Goal: Use online tool/utility: Utilize a website feature to perform a specific function

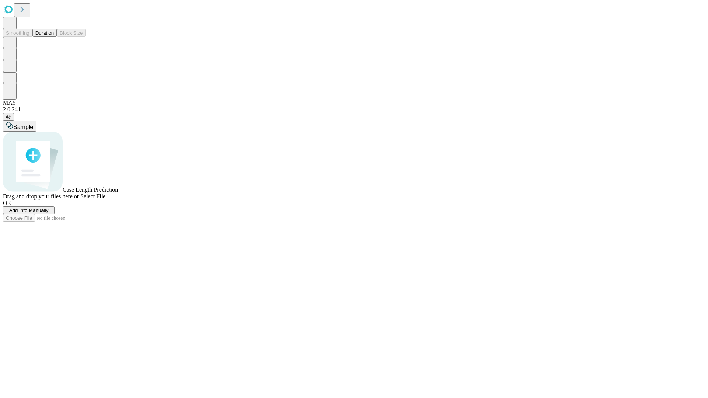
click at [49, 213] on span "Add Info Manually" at bounding box center [28, 210] width 39 height 6
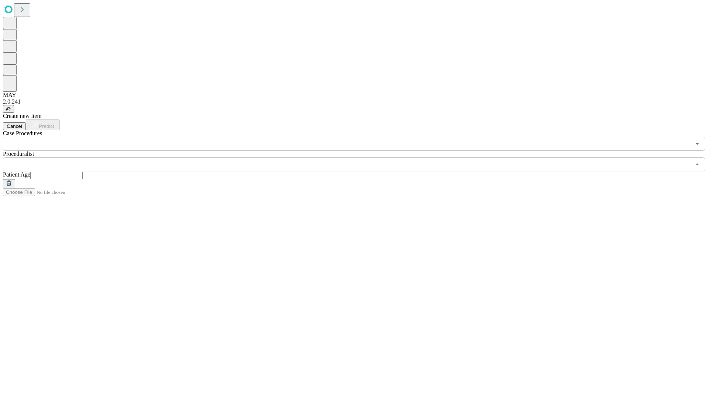
click at [83, 172] on input "text" at bounding box center [56, 175] width 52 height 7
type input "**"
click at [359, 157] on input "text" at bounding box center [346, 164] width 687 height 14
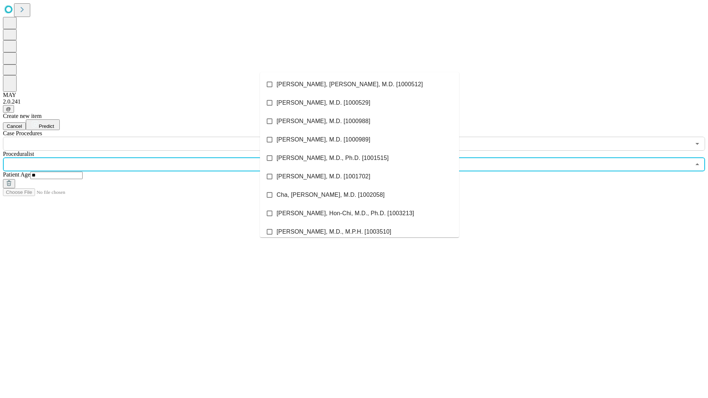
click at [359, 84] on li "[PERSON_NAME], [PERSON_NAME], M.D. [1000512]" at bounding box center [359, 84] width 199 height 18
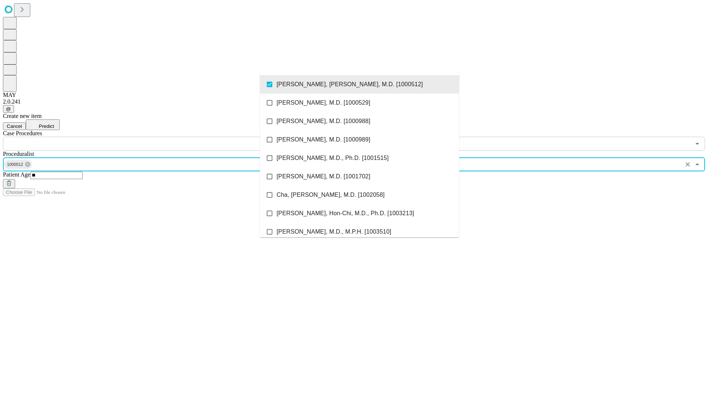
click at [155, 137] on input "text" at bounding box center [346, 144] width 687 height 14
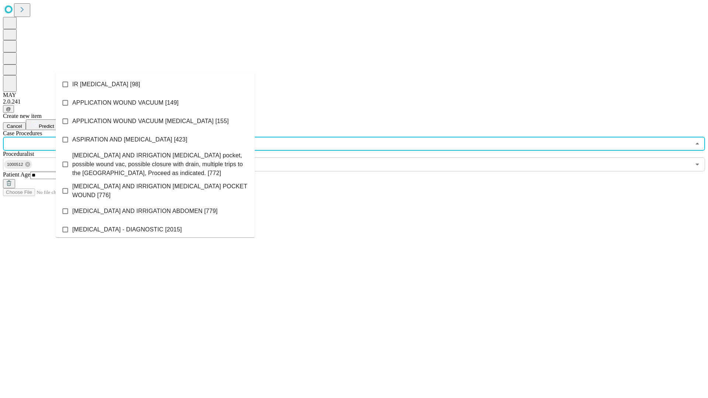
click at [155, 84] on li "IR [MEDICAL_DATA] [98]" at bounding box center [155, 84] width 199 height 18
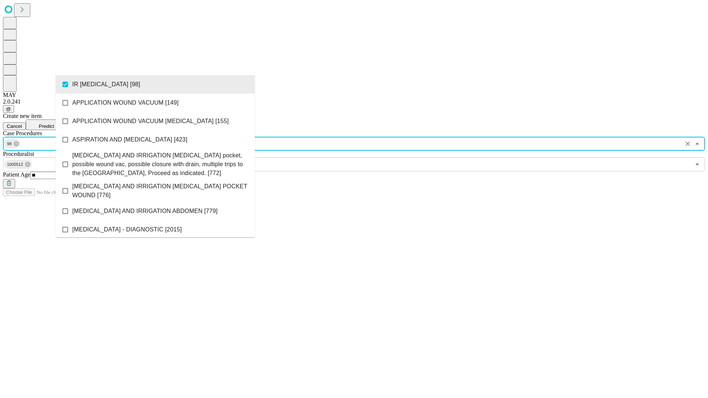
click at [54, 123] on span "Predict" at bounding box center [46, 126] width 15 height 6
